Goal: Information Seeking & Learning: Learn about a topic

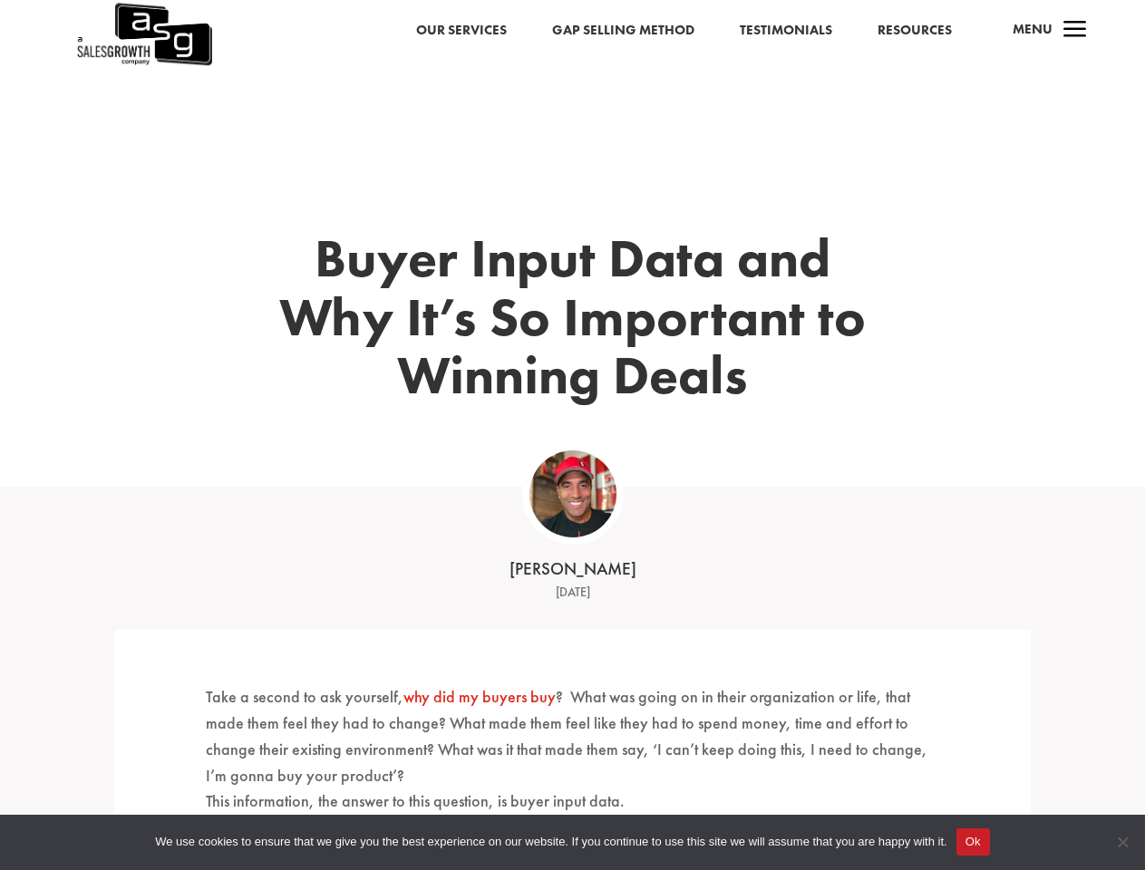
click at [572, 435] on div "Buyer Input Data and Why It’s So Important to Winning Deals" at bounding box center [572, 347] width 916 height 280
click at [973, 842] on button "Ok" at bounding box center [974, 842] width 34 height 27
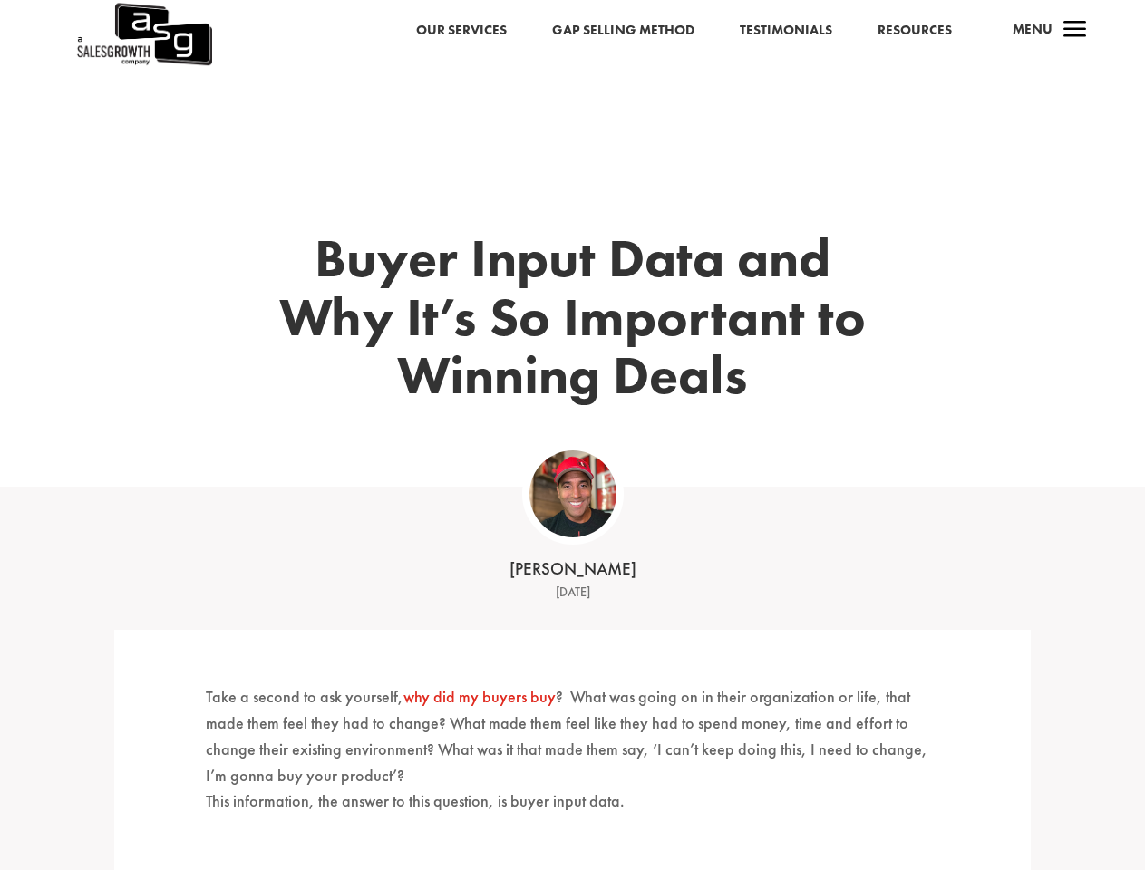
click at [1122, 842] on span "Cookie Notice" at bounding box center [1122, 842] width 18 height 18
